Goal: Task Accomplishment & Management: Use online tool/utility

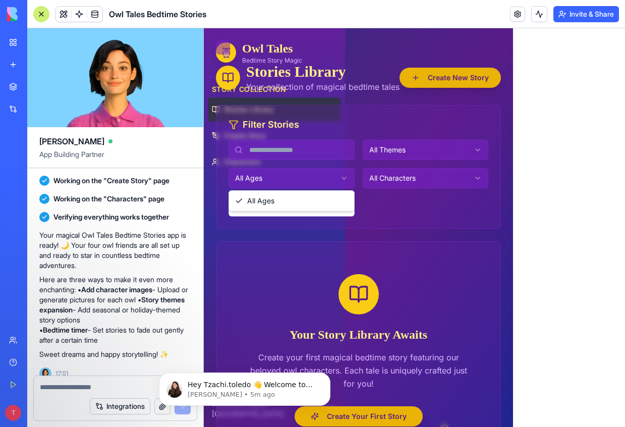
click at [320, 174] on html "🦉 Owl Tales Bedtime Story Magic Story Collection Stories Library Create Story C…" at bounding box center [415, 249] width 422 height 443
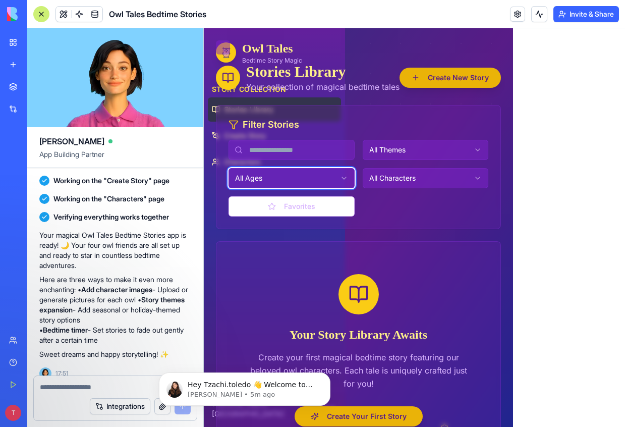
click at [437, 142] on html "🦉 Owl Tales Bedtime Story Magic Story Collection Stories Library Create Story C…" at bounding box center [415, 249] width 422 height 443
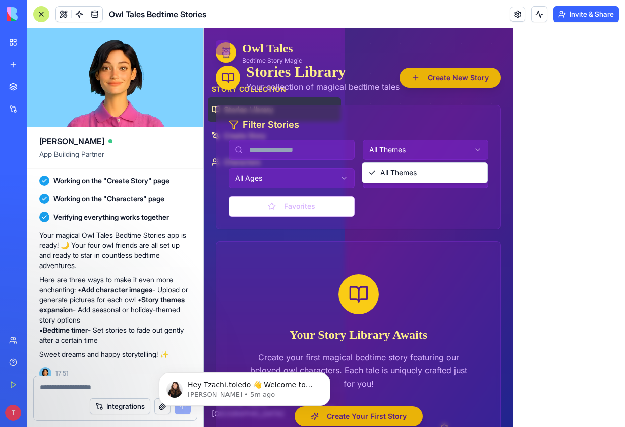
click at [438, 146] on html "🦉 Owl Tales Bedtime Story Magic Story Collection Stories Library Create Story C…" at bounding box center [415, 249] width 422 height 443
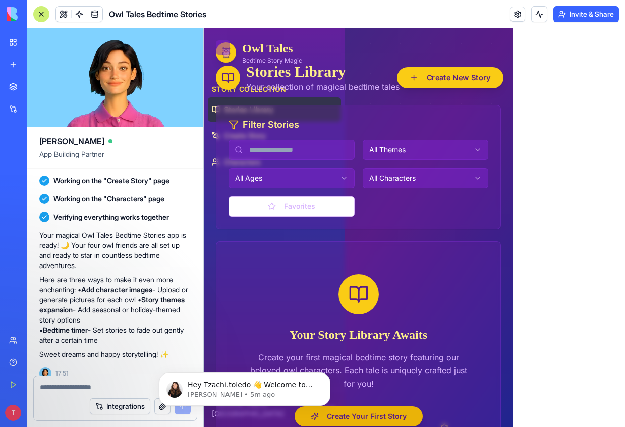
click at [440, 68] on button "Create New Story" at bounding box center [450, 77] width 107 height 21
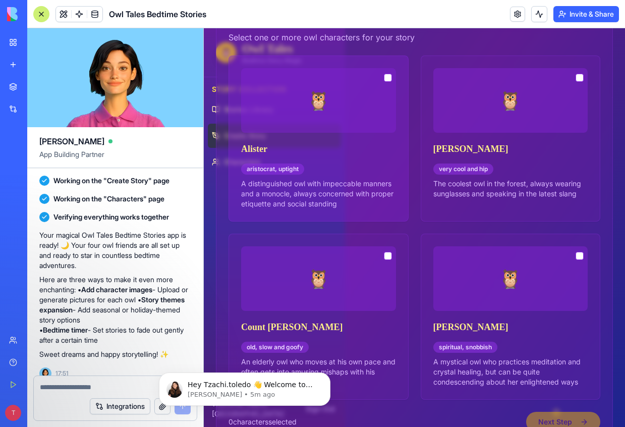
scroll to position [188, 0]
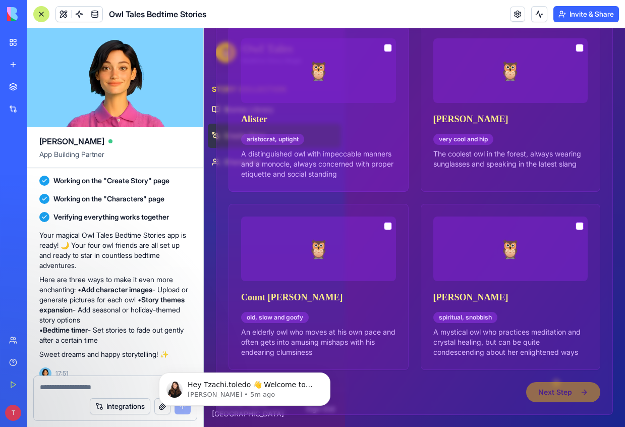
click at [294, 284] on div "🦉" at bounding box center [318, 252] width 155 height 71
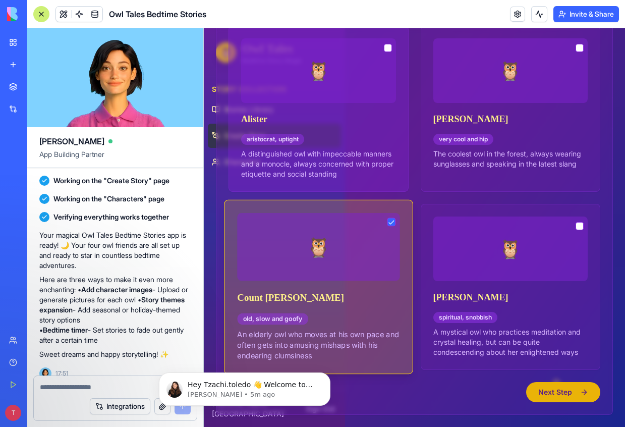
click at [318, 149] on p "A distinguished owl with impeccable manners and a monocle, always concerned wit…" at bounding box center [318, 164] width 155 height 30
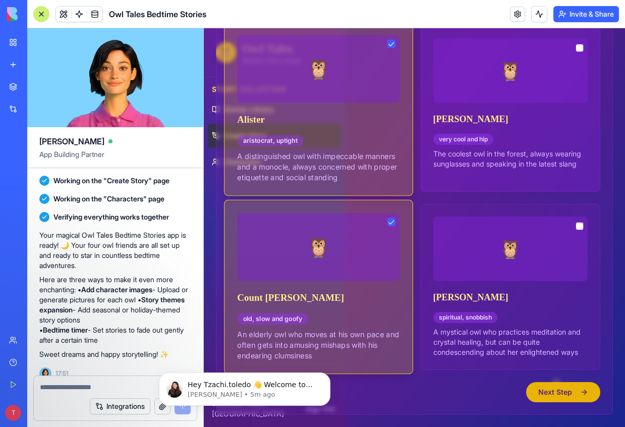
click at [504, 119] on h3 "[PERSON_NAME]" at bounding box center [511, 119] width 155 height 14
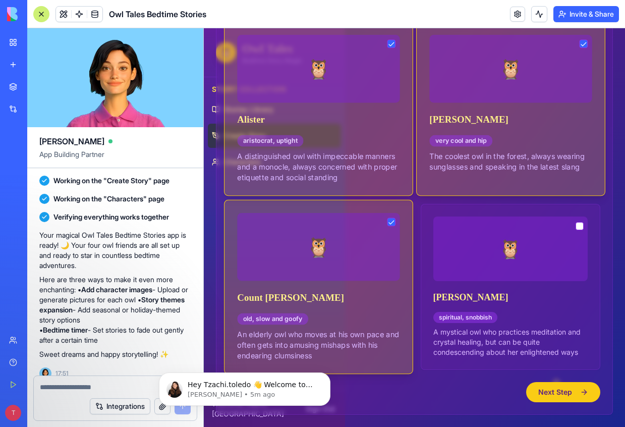
click at [552, 395] on button "Next Step" at bounding box center [564, 392] width 74 height 20
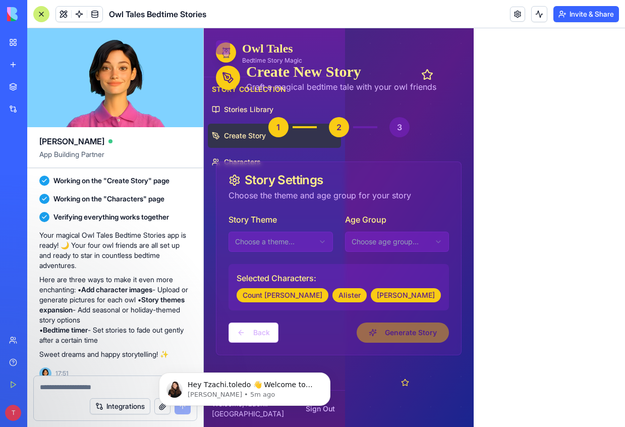
scroll to position [0, 0]
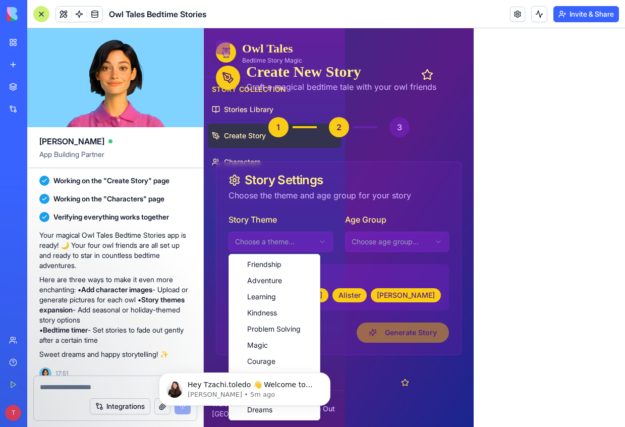
click at [287, 245] on html "🦉 Owl Tales Bedtime Story Magic Story Collection Stories Library Create Story C…" at bounding box center [415, 227] width 422 height 399
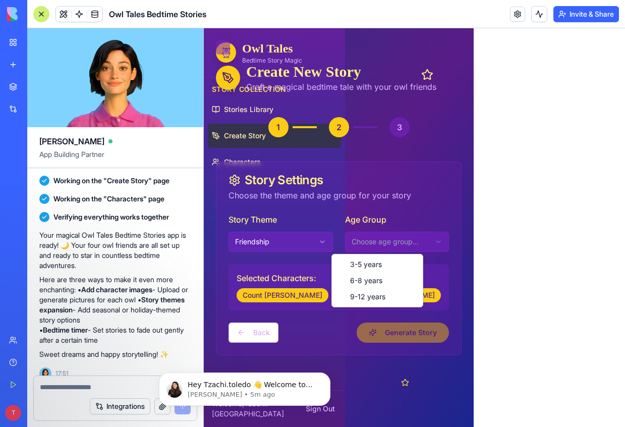
click at [369, 248] on html "🦉 Owl Tales Bedtime Story Magic Story Collection Stories Library Create Story C…" at bounding box center [415, 227] width 422 height 399
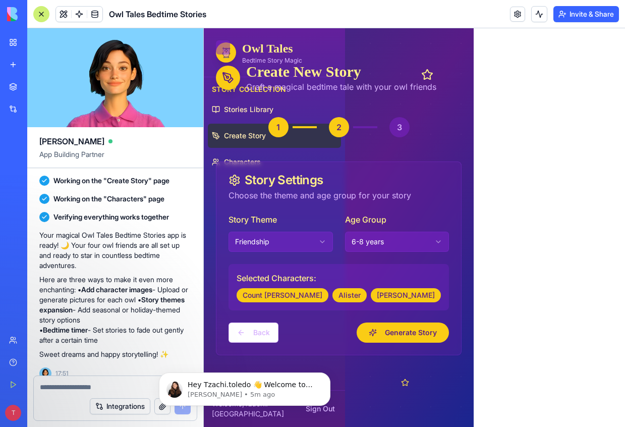
click at [388, 328] on button "Generate Story" at bounding box center [403, 333] width 92 height 20
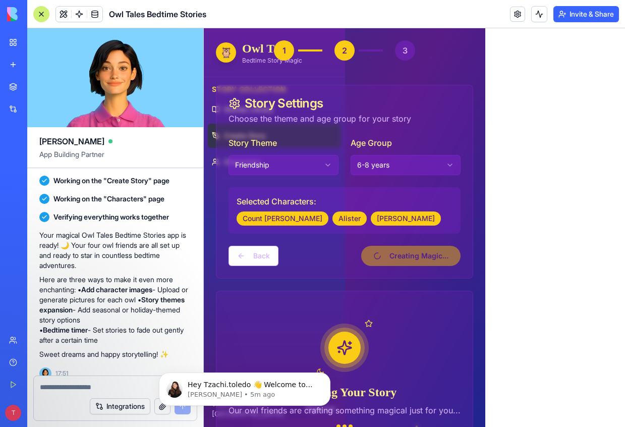
scroll to position [123, 0]
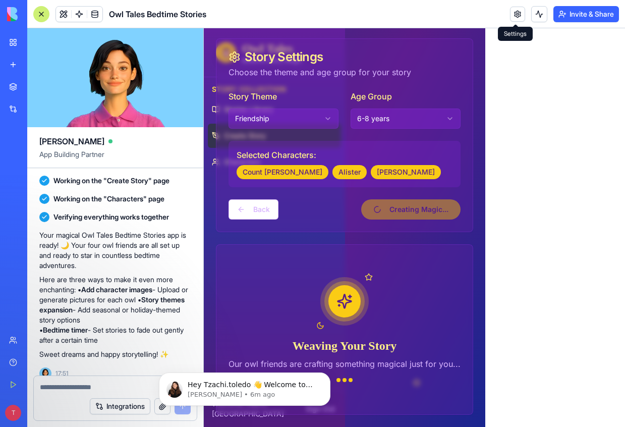
click at [516, 15] on link at bounding box center [517, 14] width 15 height 15
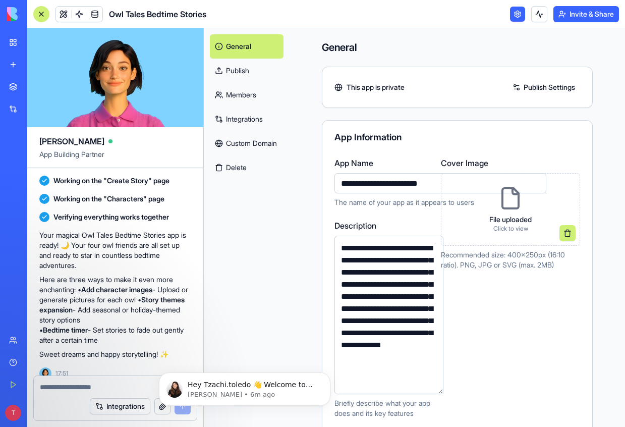
click at [554, 85] on link "Publish Settings" at bounding box center [544, 87] width 73 height 16
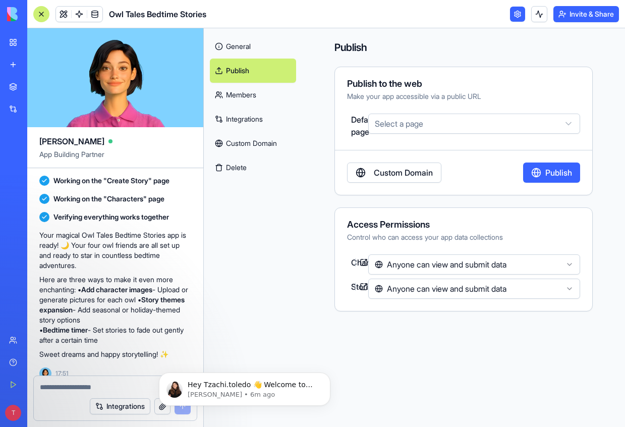
click at [561, 171] on button "Publish" at bounding box center [552, 173] width 57 height 20
click at [565, 176] on button "Unpublish" at bounding box center [554, 173] width 53 height 20
click at [522, 267] on html "BETA My Workspace New app Marketplace Integrations Recent Untitled App Social M…" at bounding box center [312, 213] width 625 height 427
click at [513, 288] on html "BETA My Workspace New app Marketplace Integrations Recent Untitled App Social M…" at bounding box center [312, 213] width 625 height 427
click at [520, 134] on div "**********" at bounding box center [463, 126] width 233 height 24
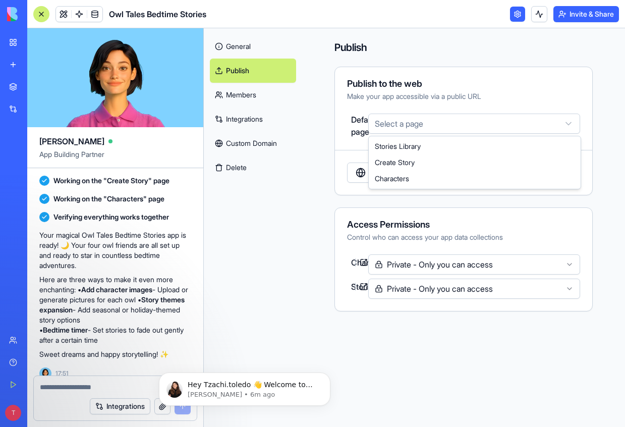
click at [524, 124] on html "BETA My Workspace New app Marketplace Integrations Recent Untitled App Social M…" at bounding box center [312, 213] width 625 height 427
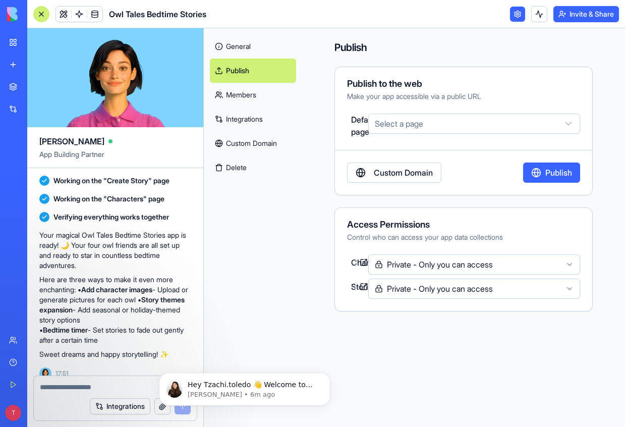
click at [568, 175] on button "Publish" at bounding box center [552, 173] width 57 height 20
click at [571, 13] on button "Invite & Share" at bounding box center [587, 14] width 66 height 16
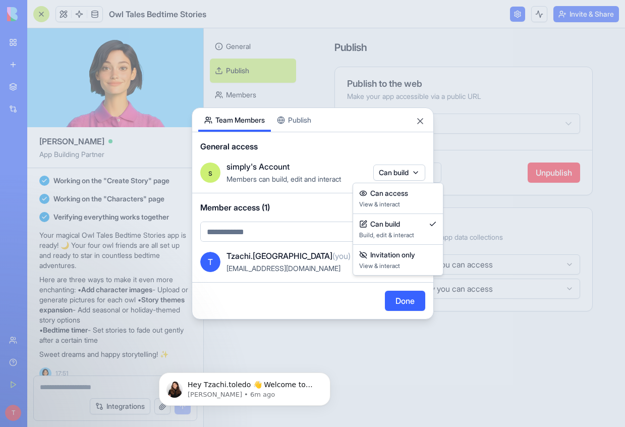
click at [408, 167] on body "BETA My Workspace New app Marketplace Integrations Recent Untitled App Social M…" at bounding box center [312, 213] width 625 height 427
click at [288, 123] on div at bounding box center [312, 213] width 625 height 427
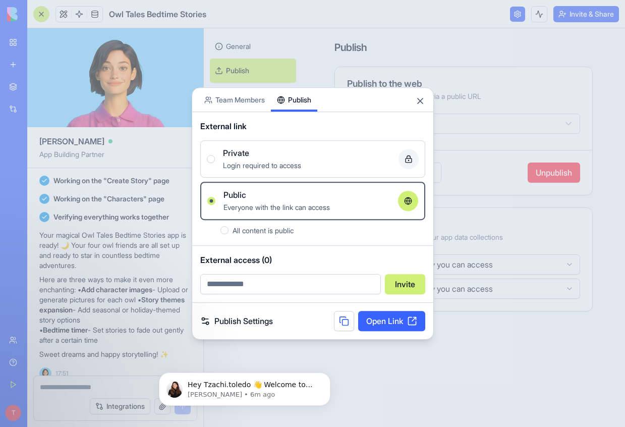
click at [289, 122] on div "Share App Team Members Publish External link Private Login required to access P…" at bounding box center [313, 213] width 242 height 252
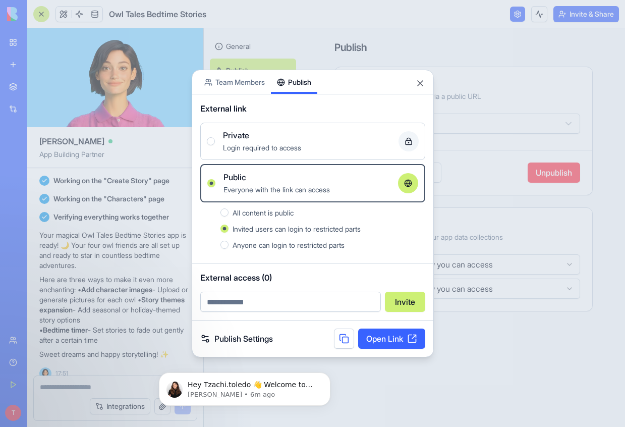
click at [402, 333] on link "Open Link" at bounding box center [391, 339] width 67 height 20
